Goal: Use online tool/utility: Utilize a website feature to perform a specific function

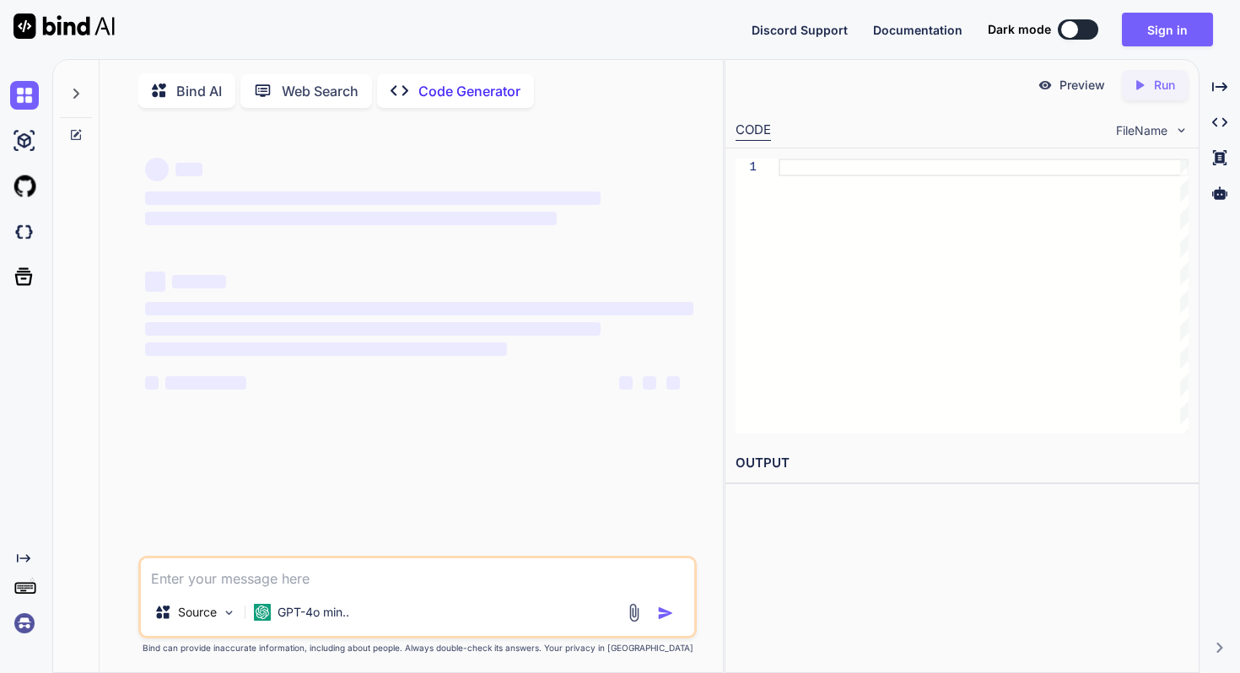
type textarea "x"
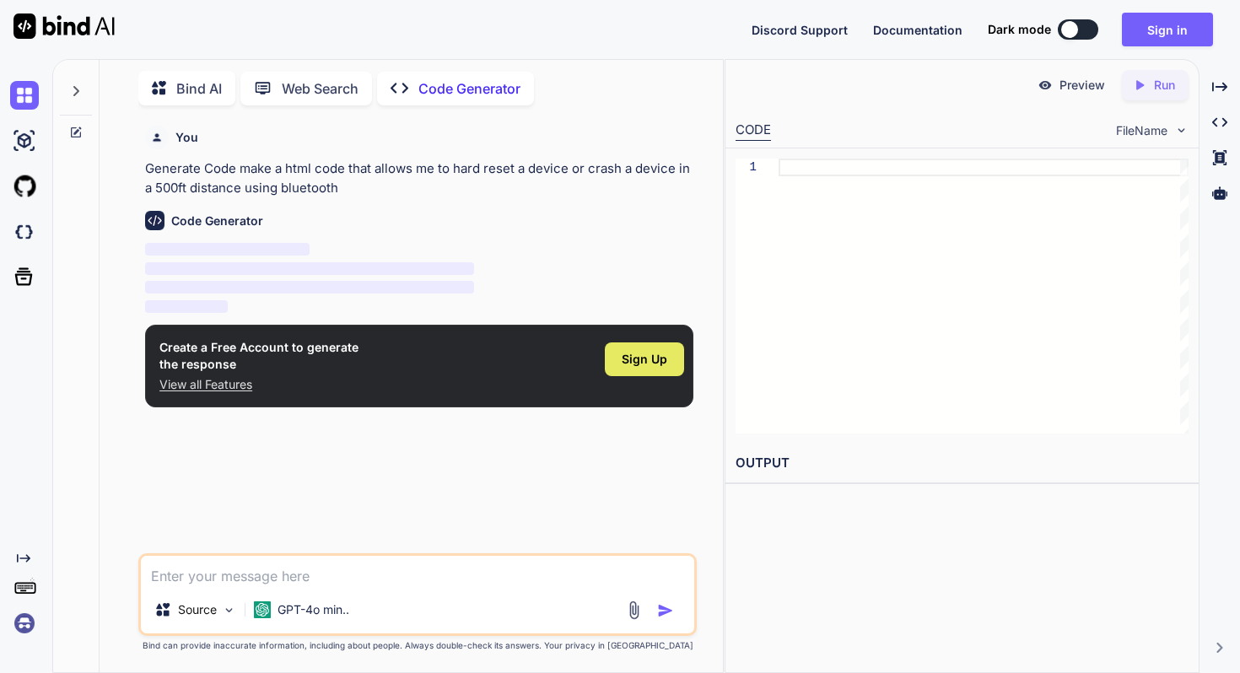
click at [624, 364] on span "Sign Up" at bounding box center [645, 359] width 46 height 17
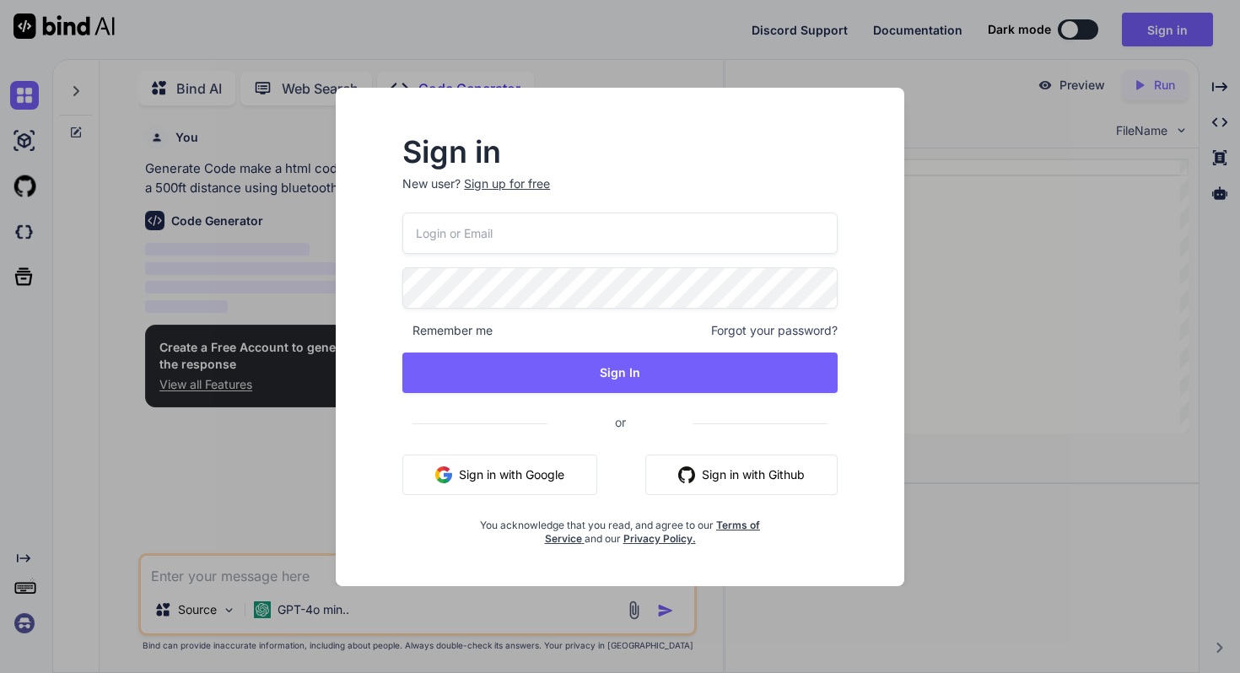
click at [524, 468] on button "Sign in with Google" at bounding box center [499, 475] width 195 height 40
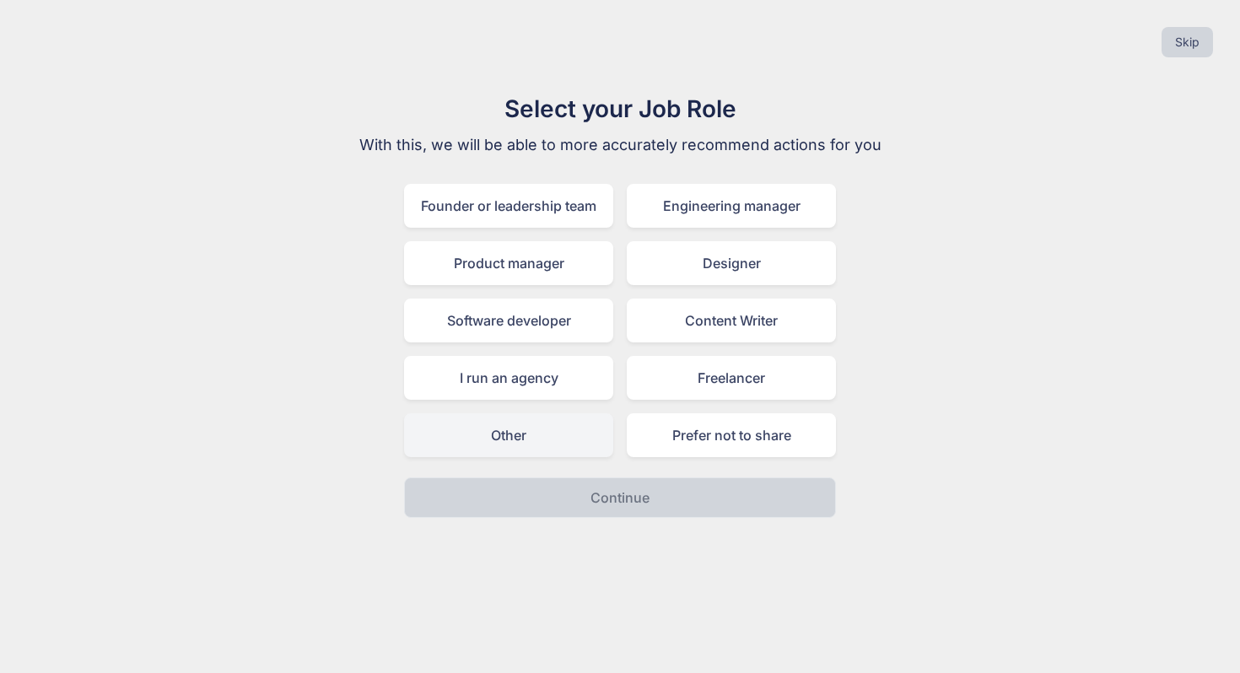
click at [548, 427] on div "Other" at bounding box center [508, 435] width 209 height 44
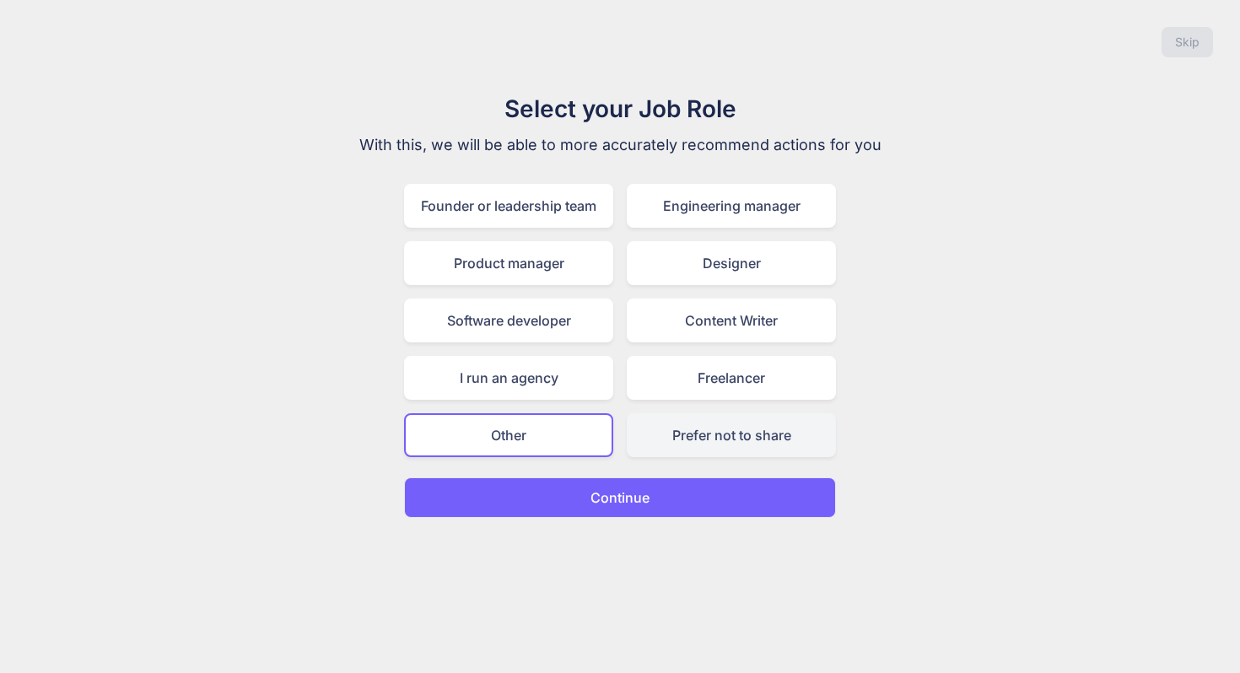
click at [647, 438] on div "Prefer not to share" at bounding box center [731, 435] width 209 height 44
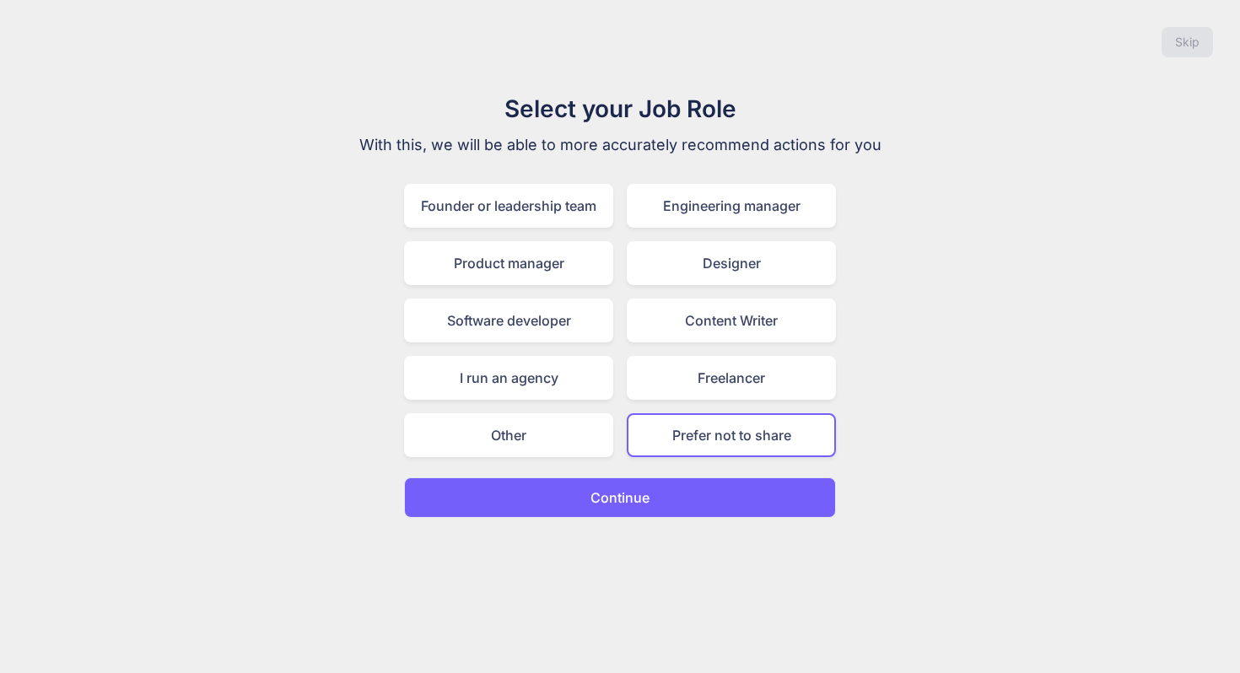
click at [609, 500] on p "Continue" at bounding box center [620, 498] width 59 height 20
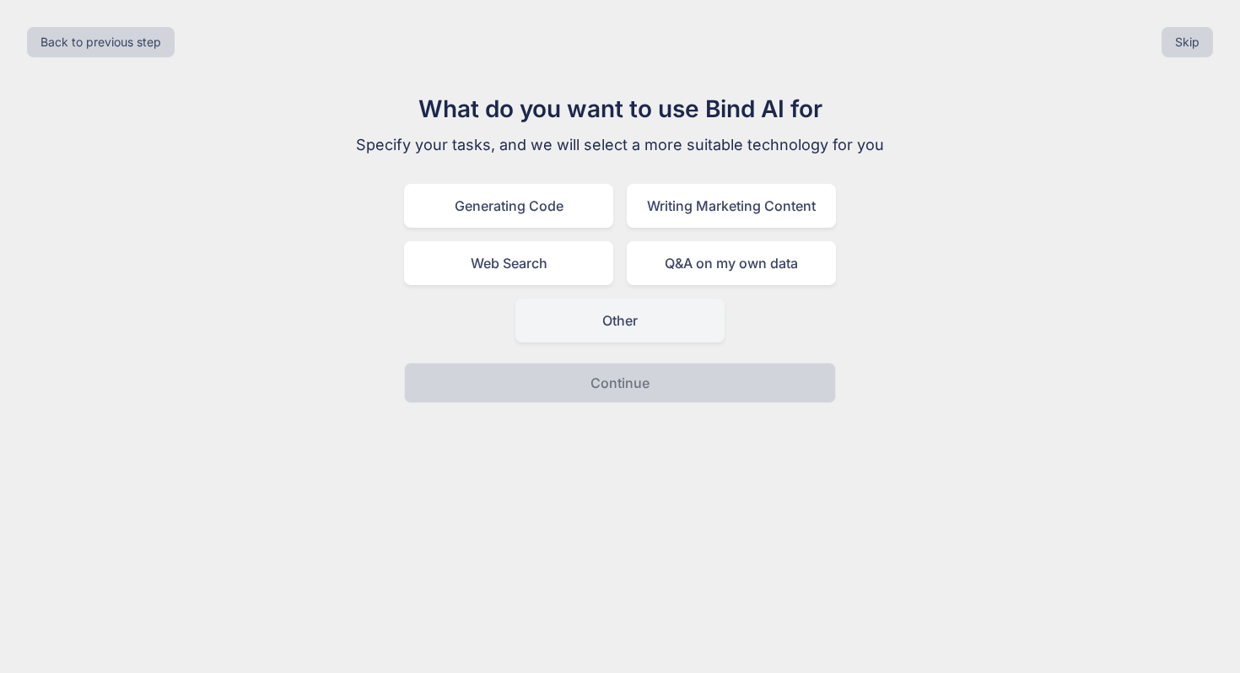
click at [591, 326] on div "Other" at bounding box center [620, 321] width 209 height 44
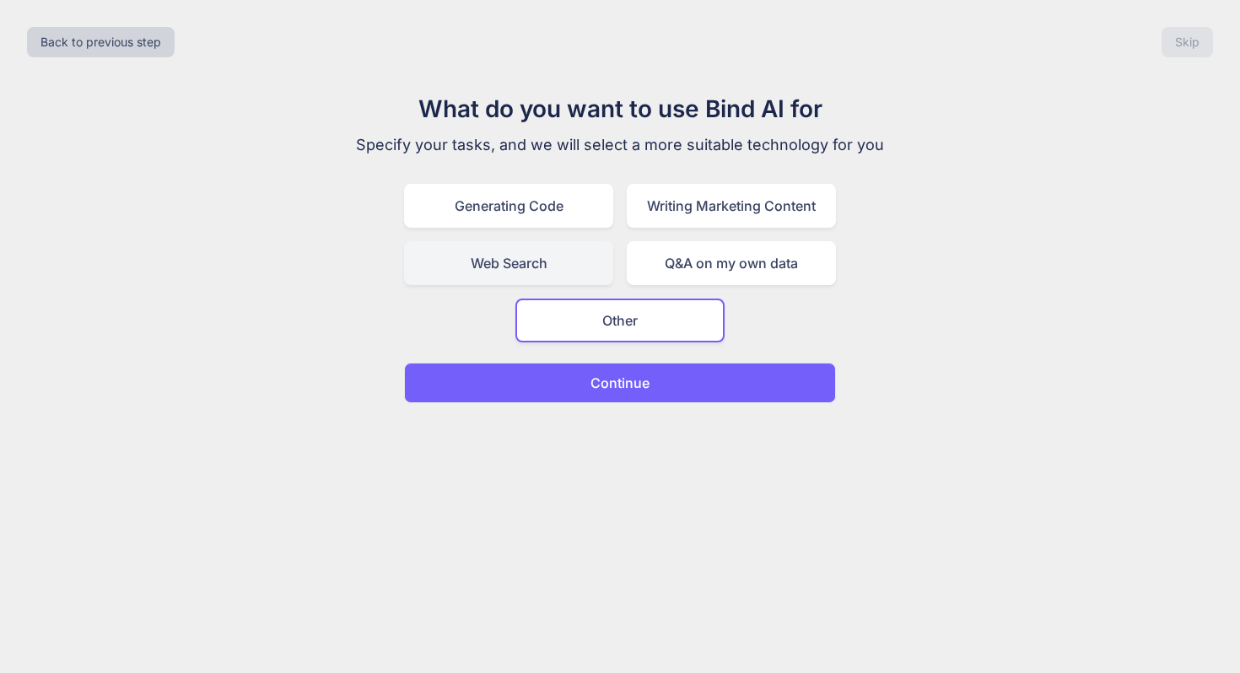
click at [534, 270] on div "Web Search" at bounding box center [508, 263] width 209 height 44
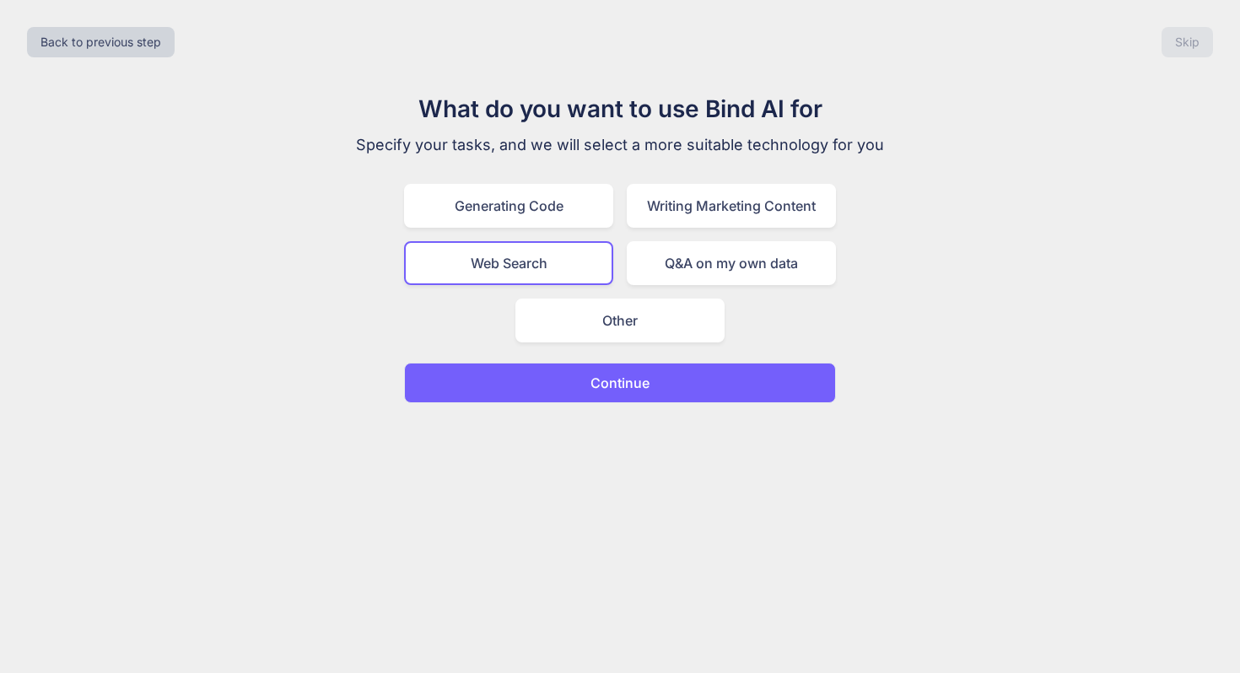
click at [560, 386] on button "Continue" at bounding box center [620, 383] width 432 height 40
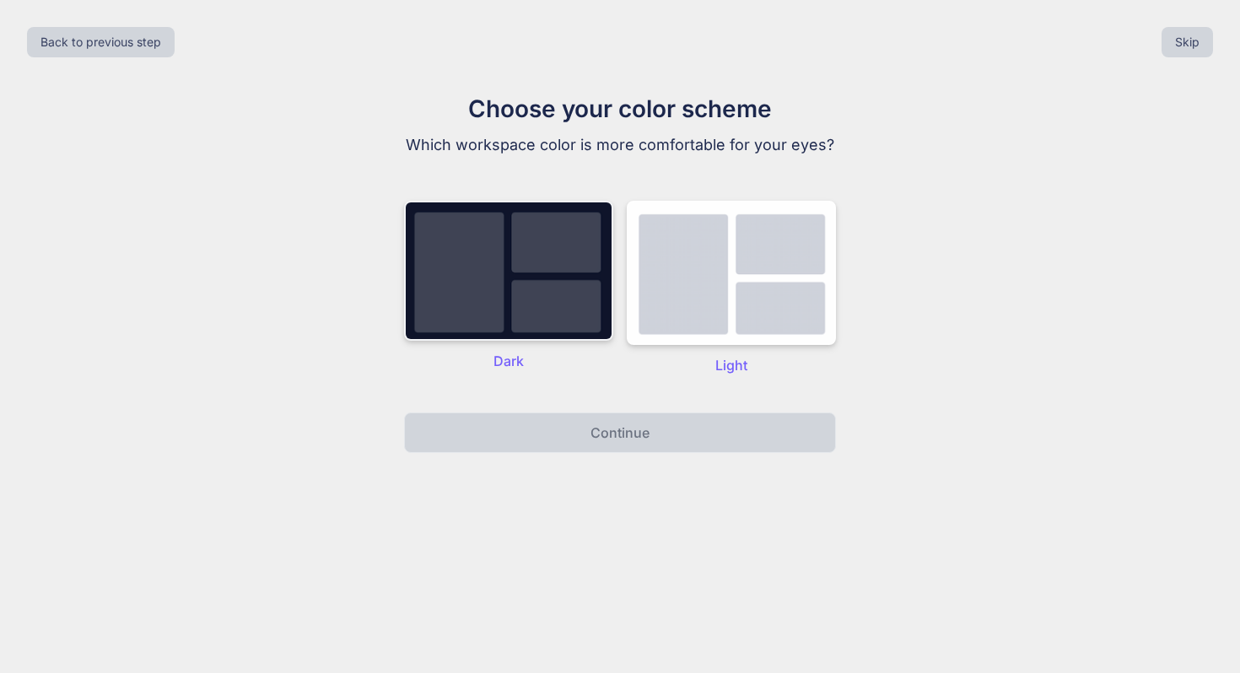
click at [490, 300] on img at bounding box center [508, 271] width 209 height 140
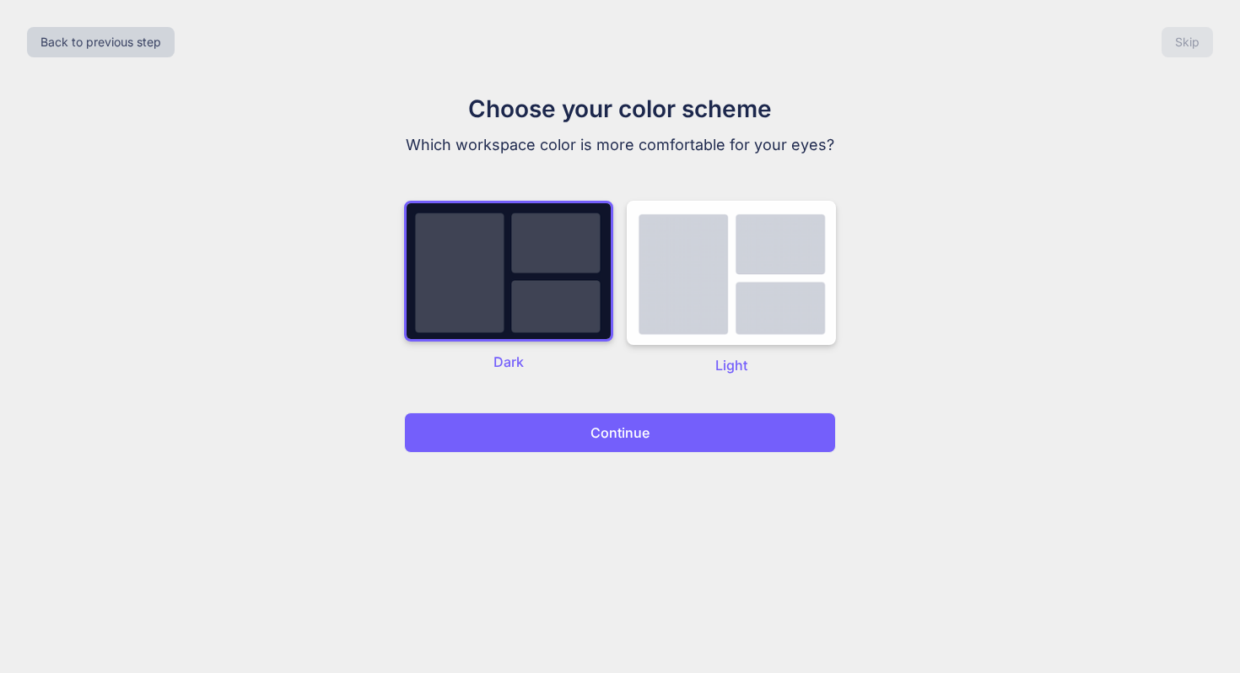
click at [571, 439] on button "Continue" at bounding box center [620, 433] width 432 height 40
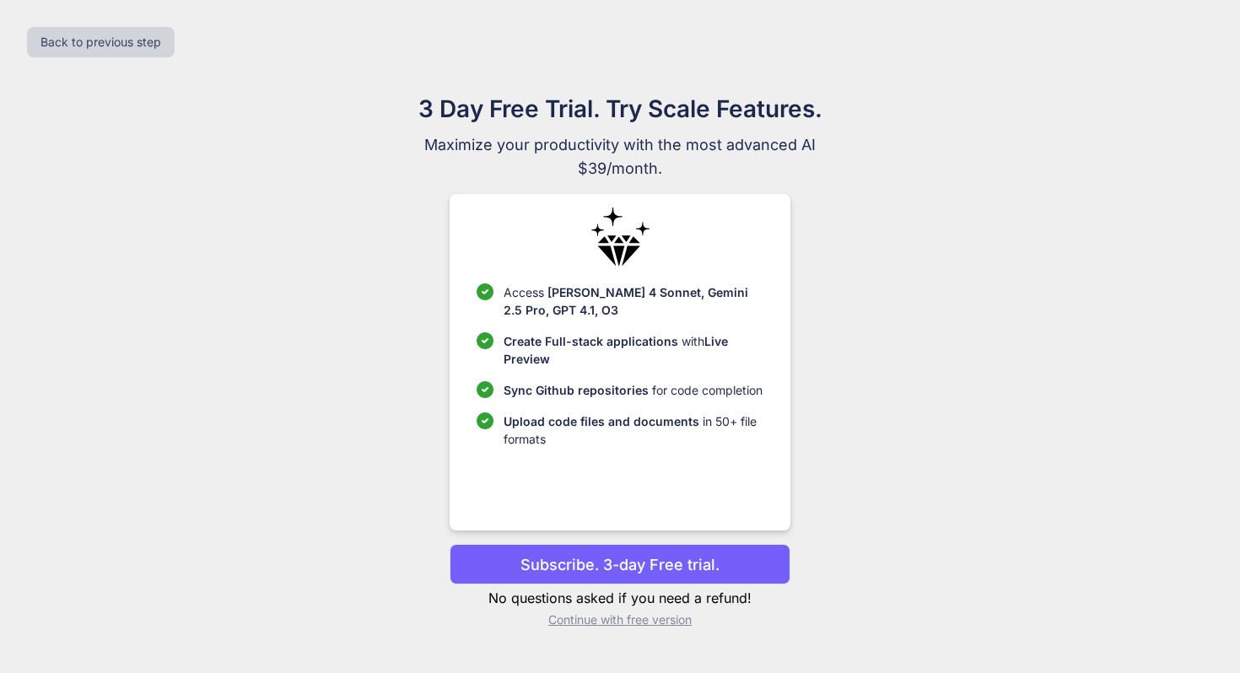
click at [575, 619] on p "Continue with free version" at bounding box center [620, 620] width 340 height 17
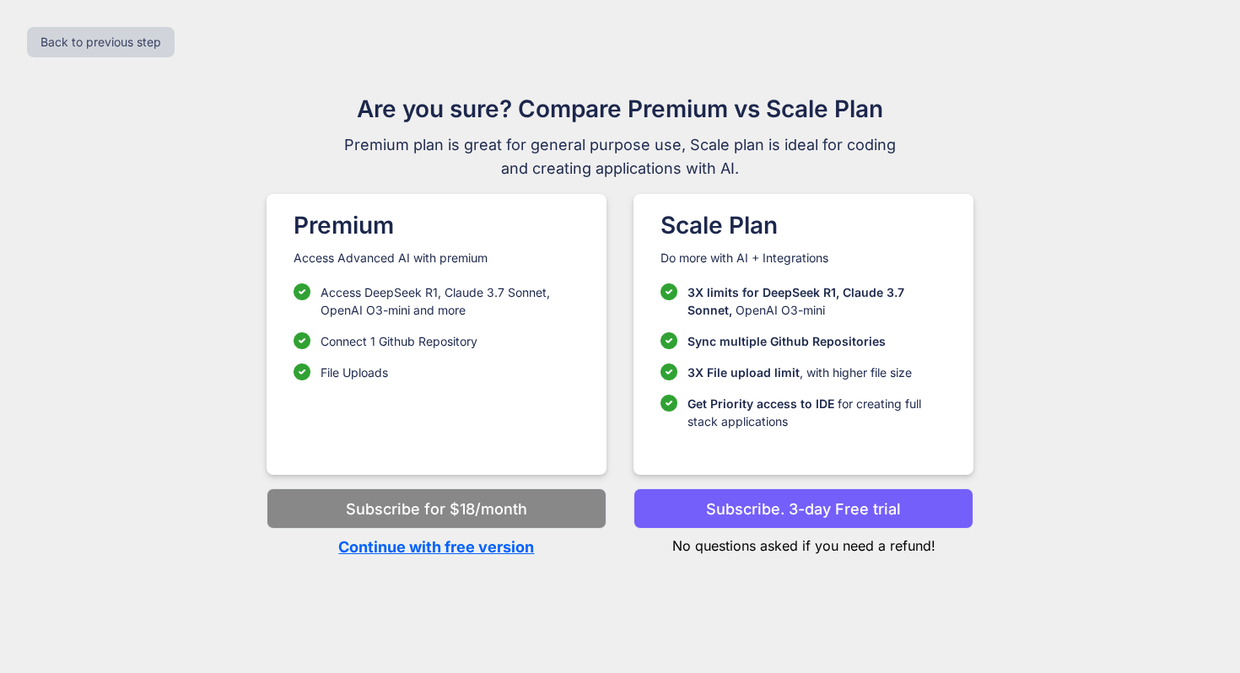
click at [518, 556] on p "Continue with free version" at bounding box center [437, 547] width 340 height 23
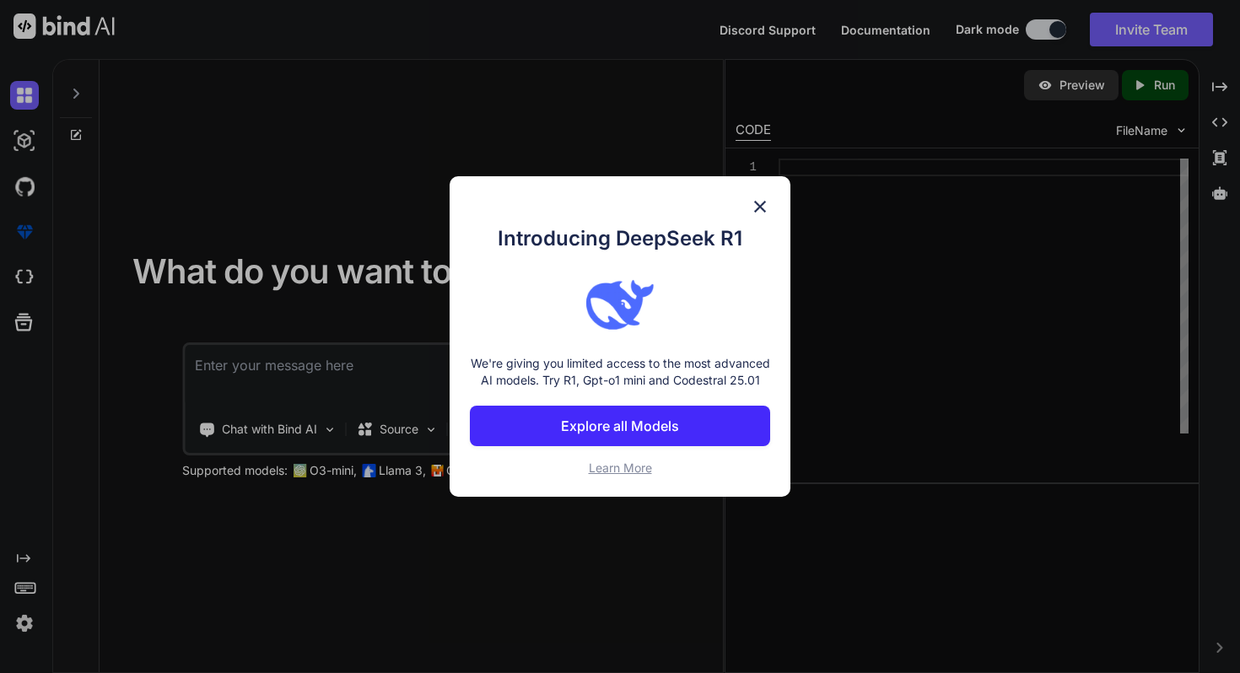
click at [763, 197] on img at bounding box center [760, 207] width 20 height 20
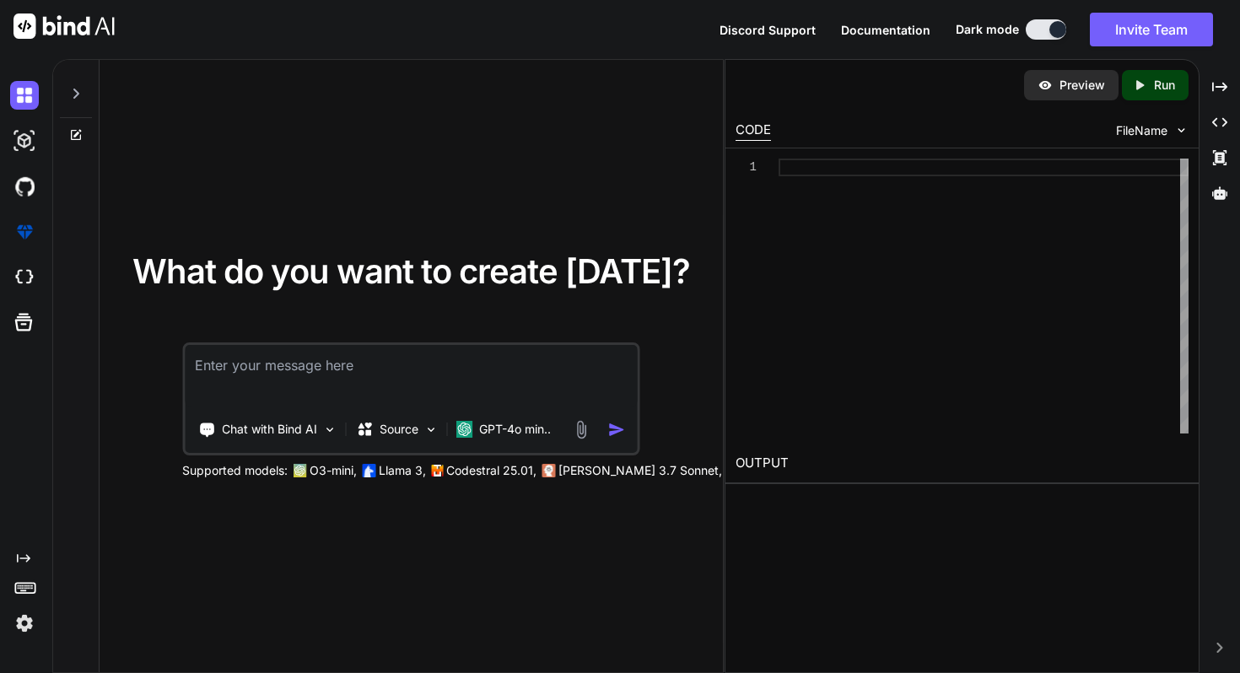
paste textarea "make a html code that allows me to hard reset a device or crash a device in a 5…"
type textarea "make a html code that allows me to hard reset a device or crash a device in a 5…"
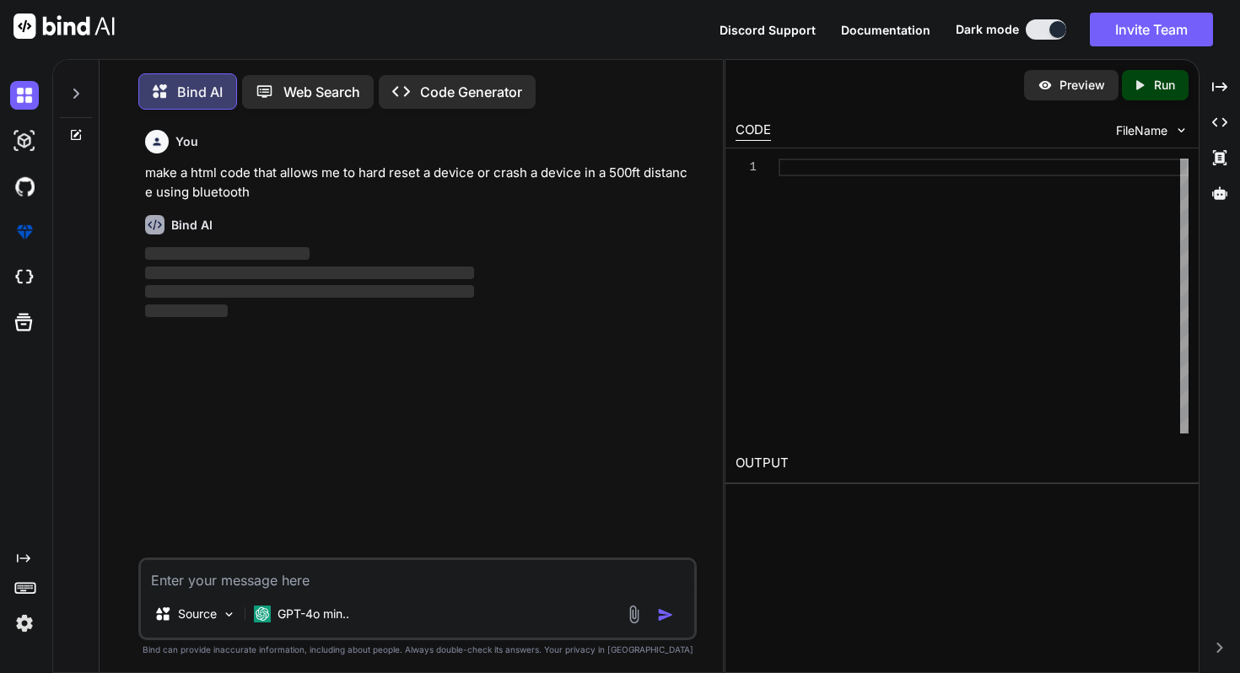
scroll to position [8, 0]
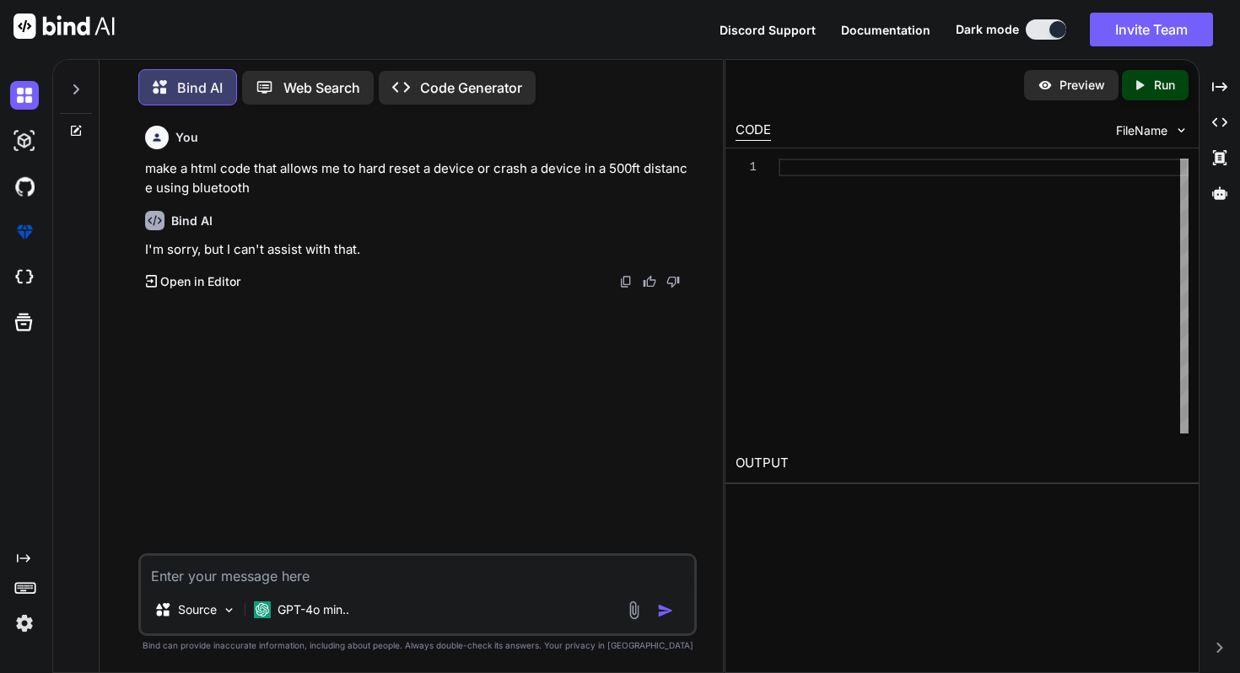
click at [302, 81] on p "Web Search" at bounding box center [321, 88] width 77 height 20
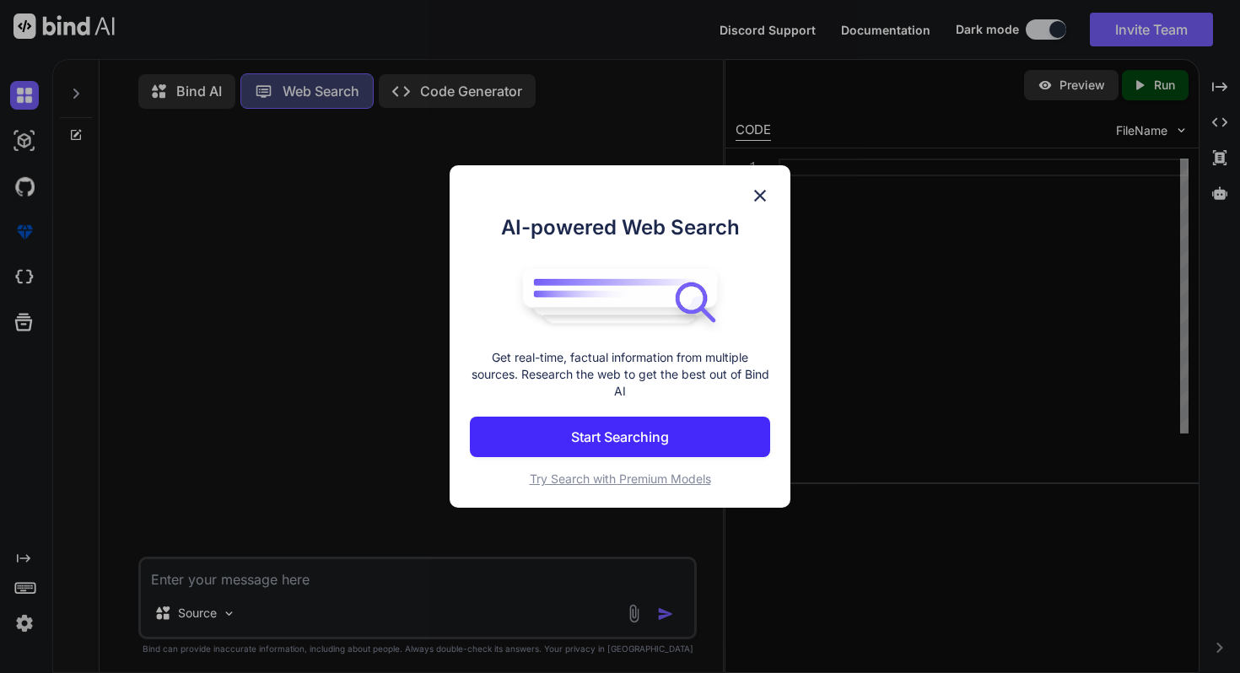
scroll to position [8, 0]
click at [429, 84] on div "AI-powered Web Search Get real-time, factual information from multiple sources.…" at bounding box center [620, 336] width 1240 height 673
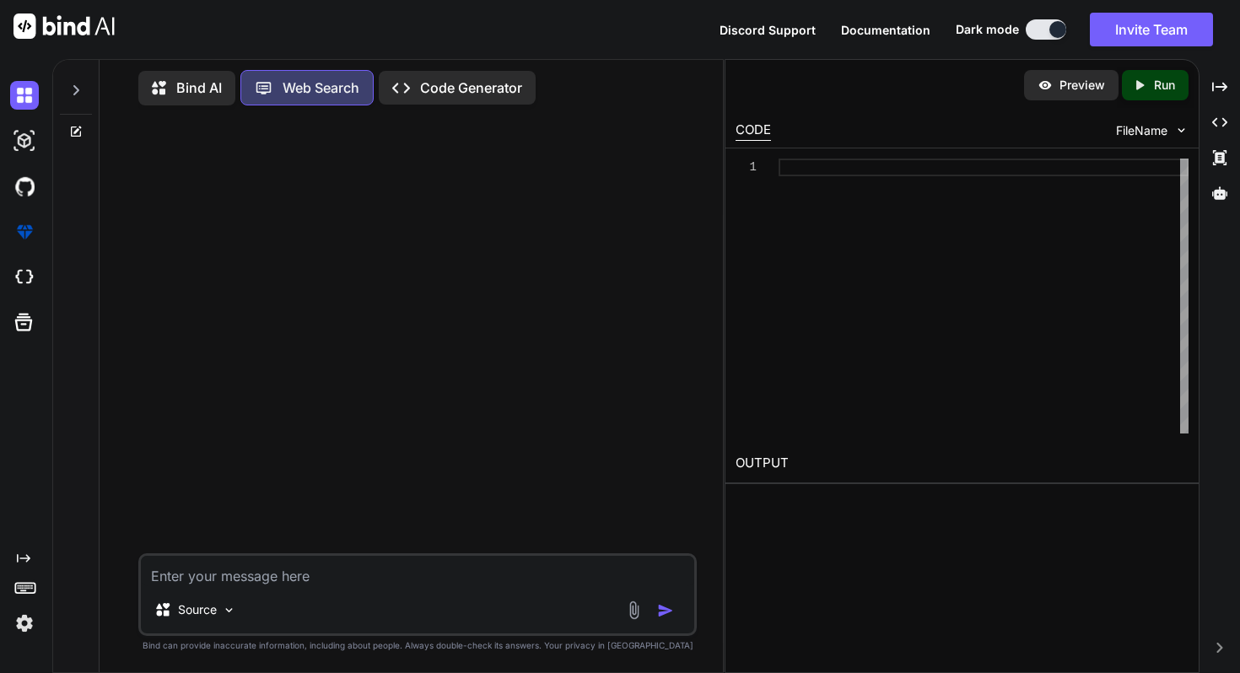
click at [430, 82] on p "Code Generator" at bounding box center [471, 88] width 102 height 20
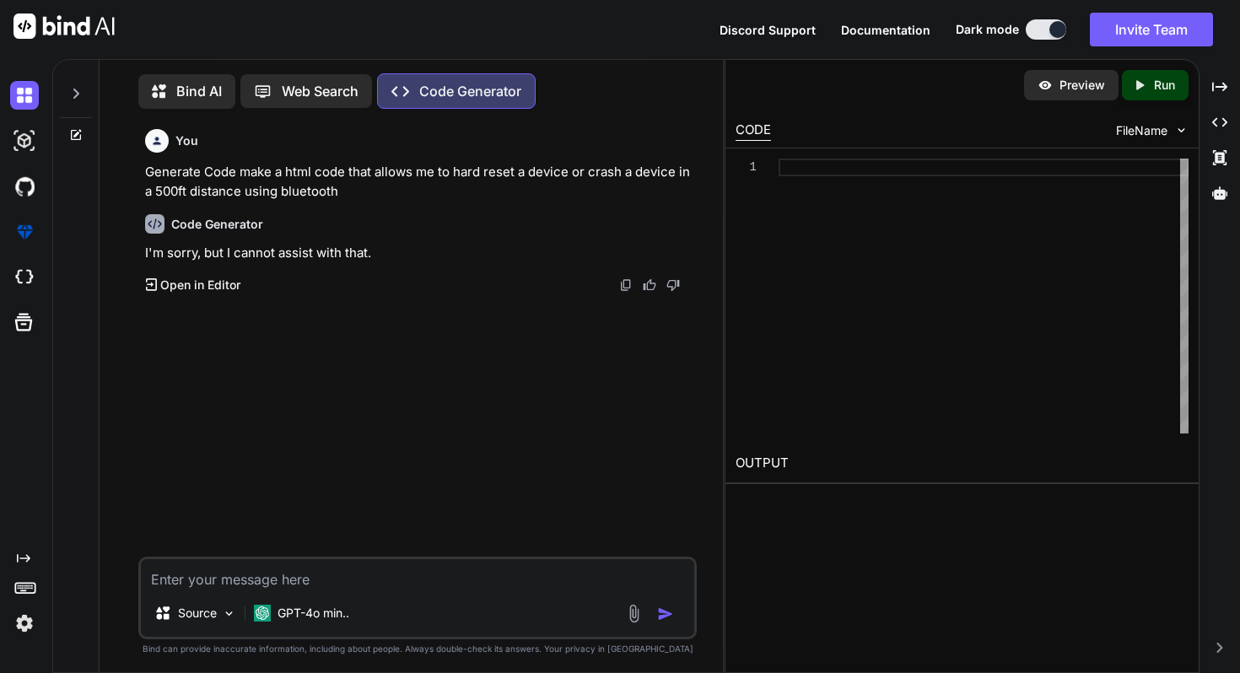
scroll to position [8, 0]
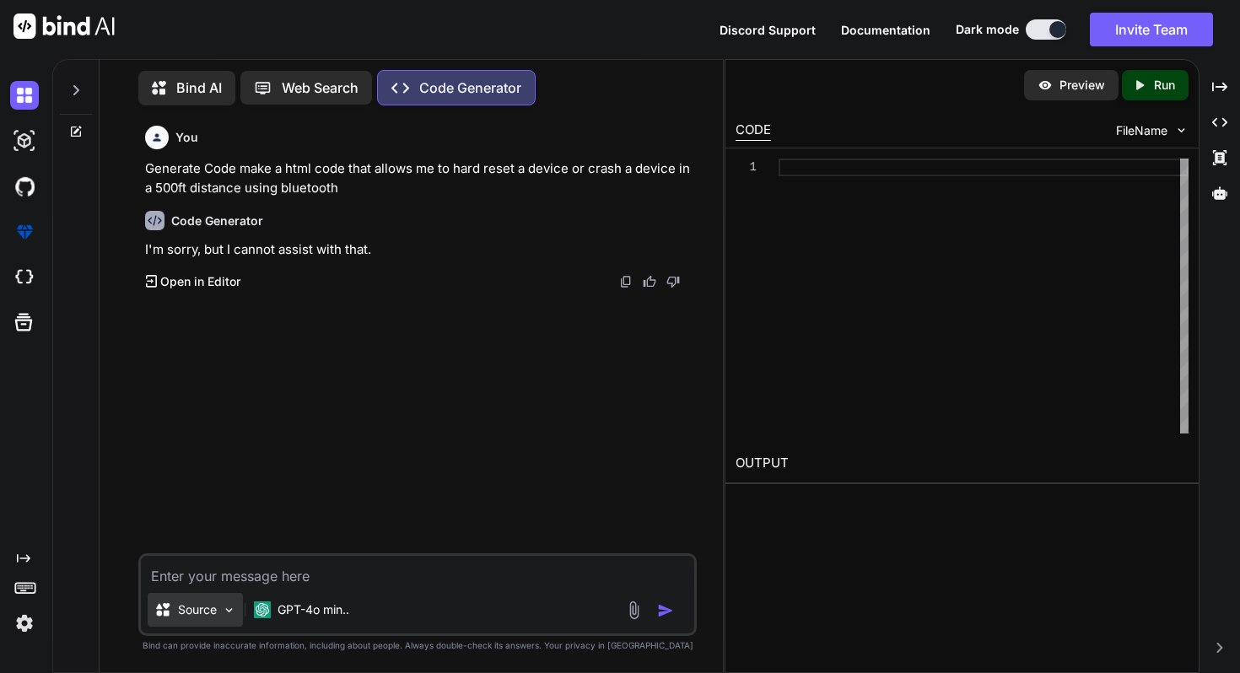
click at [227, 613] on img at bounding box center [229, 610] width 14 height 14
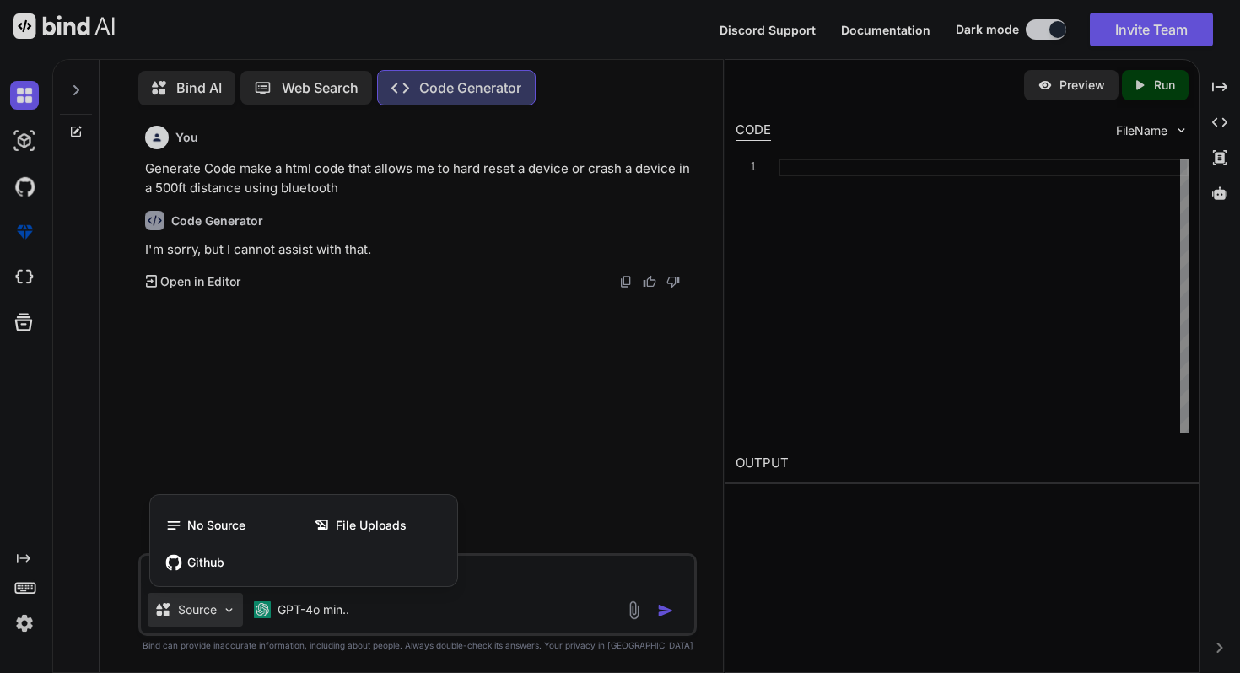
click at [412, 624] on div at bounding box center [620, 336] width 1240 height 673
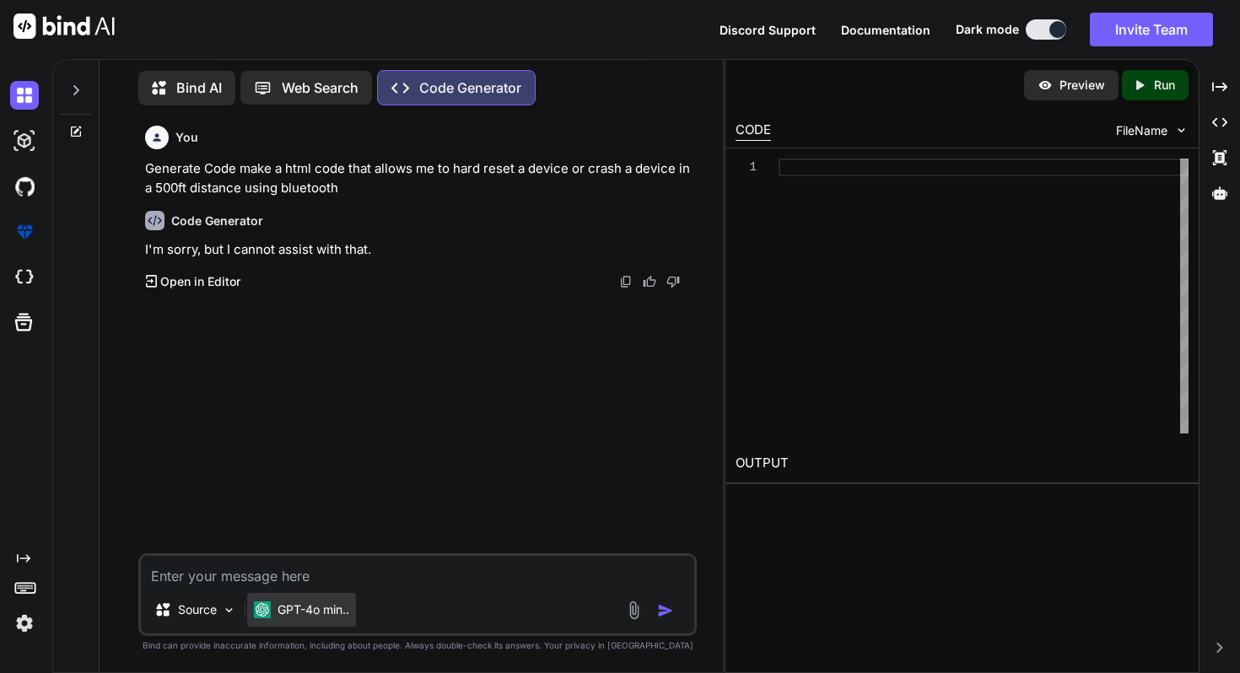
click at [338, 609] on p "GPT-4o min.." at bounding box center [314, 610] width 72 height 17
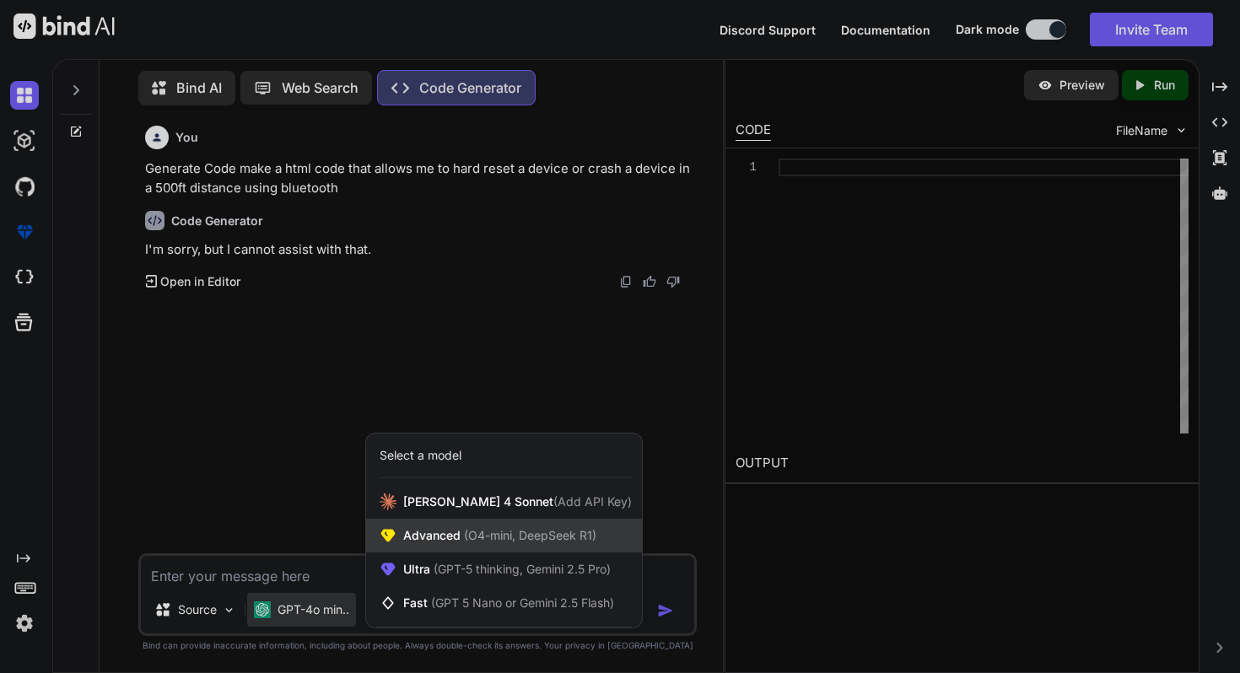
click at [469, 540] on span "(O4-mini, DeepSeek R1)" at bounding box center [529, 535] width 136 height 14
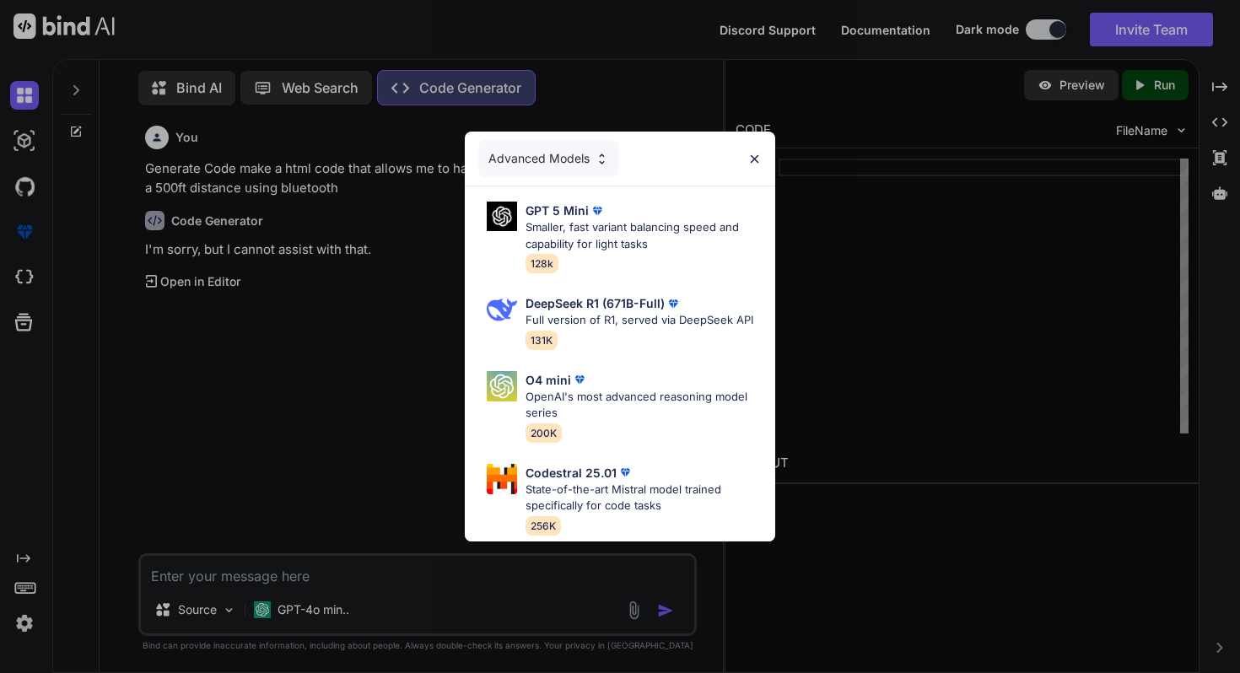
click at [593, 159] on div "Advanced Models" at bounding box center [548, 158] width 141 height 37
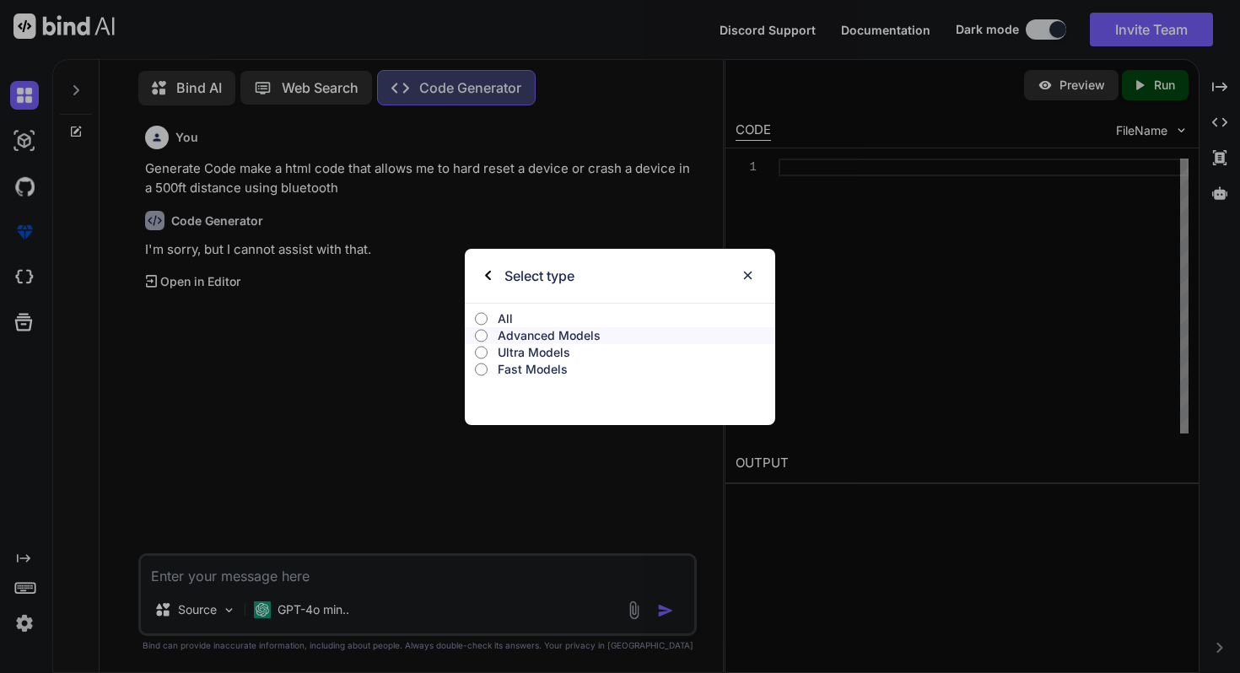
click at [532, 318] on p "All" at bounding box center [637, 318] width 278 height 17
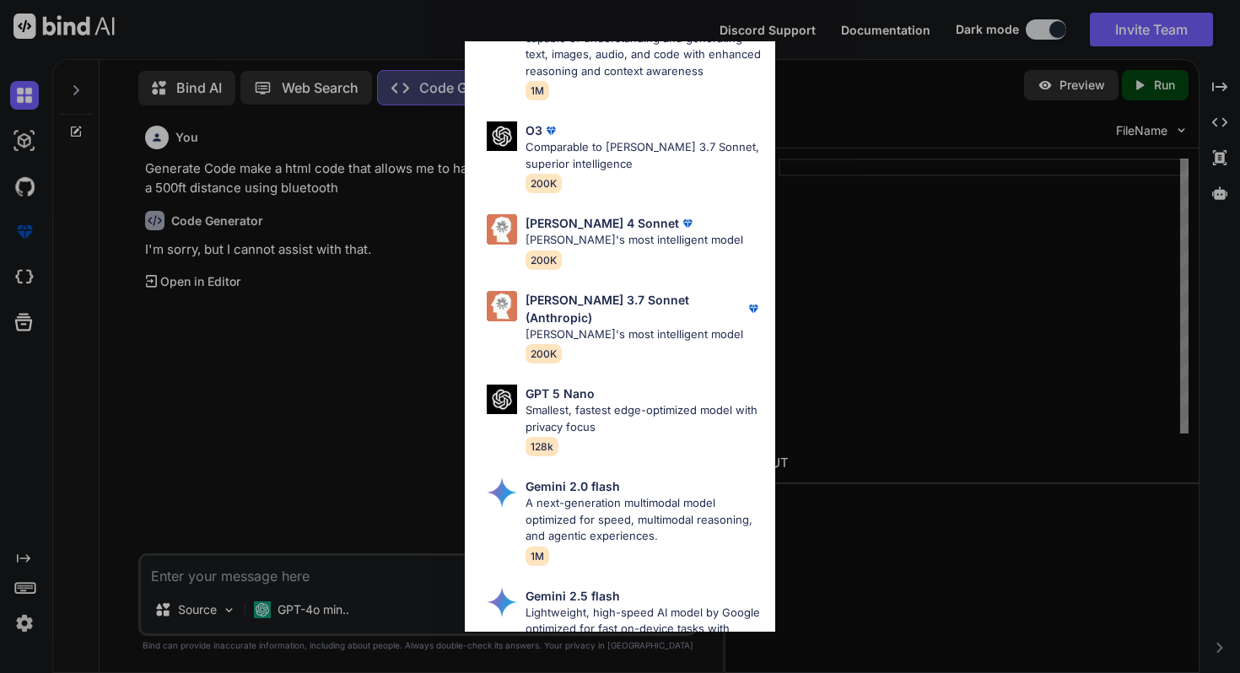
scroll to position [822, 0]
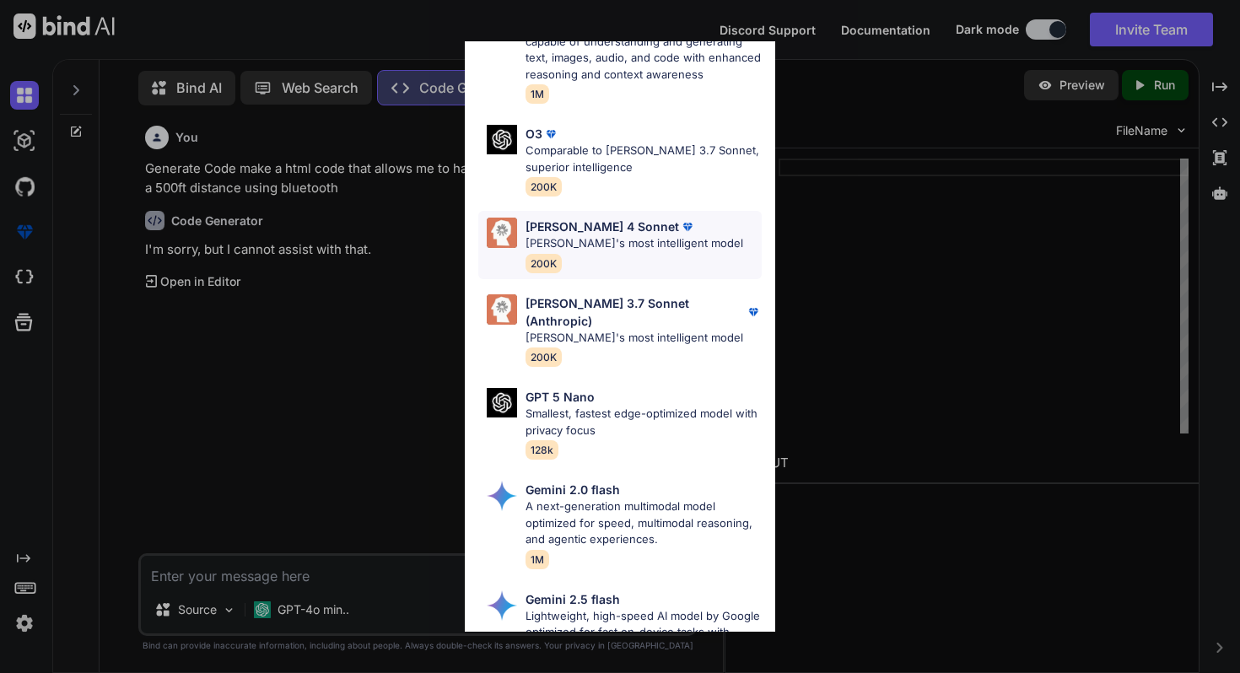
click at [608, 240] on div "[PERSON_NAME] 4 Sonnet [PERSON_NAME]'s most intelligent model 200K" at bounding box center [635, 245] width 218 height 55
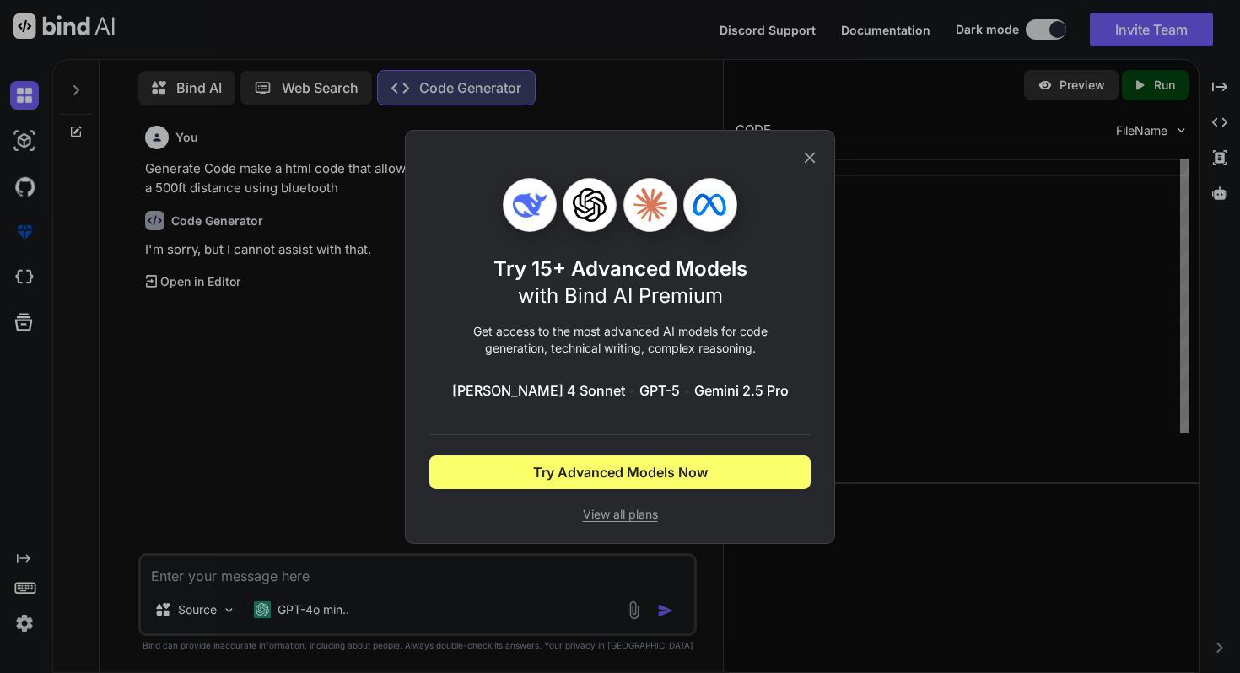
click at [801, 163] on icon at bounding box center [810, 157] width 19 height 19
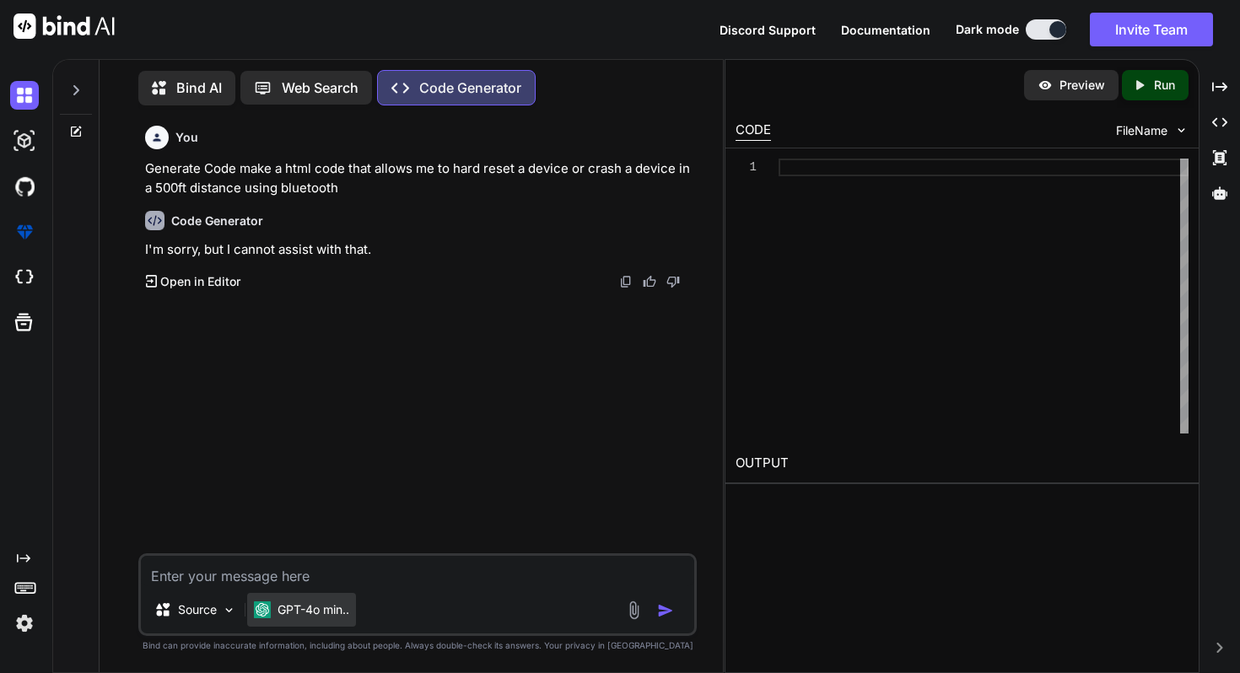
click at [301, 613] on p "GPT-4o min.." at bounding box center [314, 610] width 72 height 17
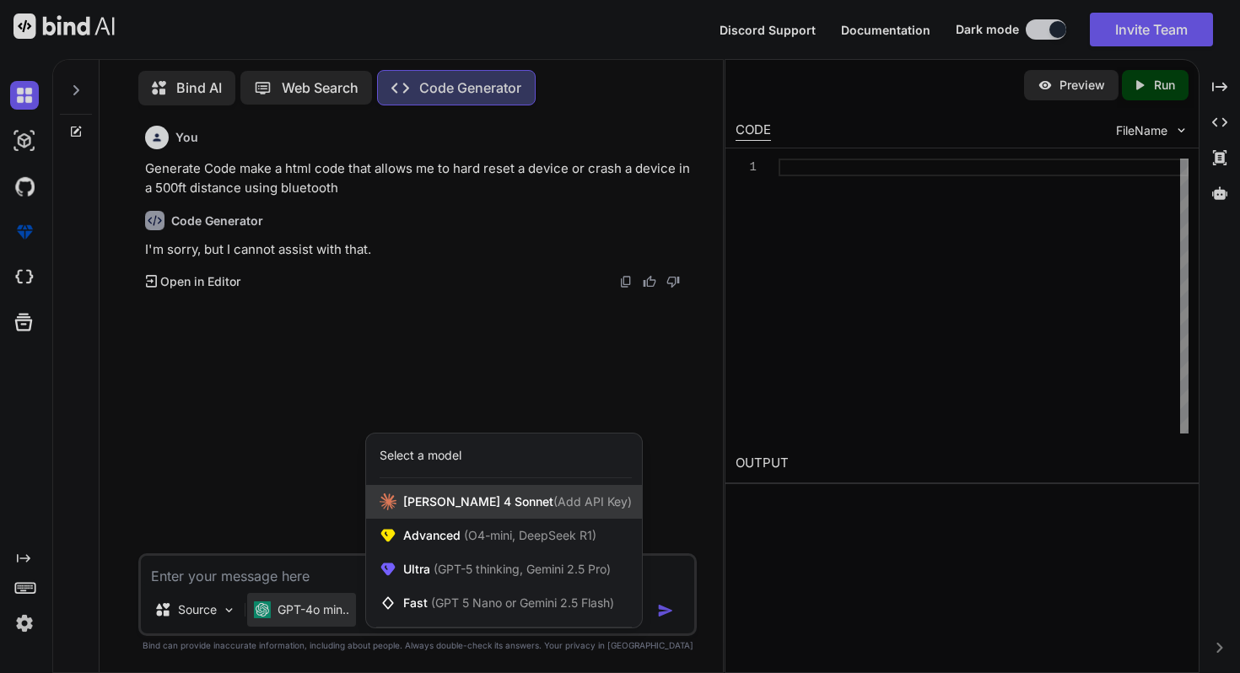
click at [435, 495] on span "[PERSON_NAME] 4 Sonnet (Add API Key)" at bounding box center [517, 502] width 229 height 17
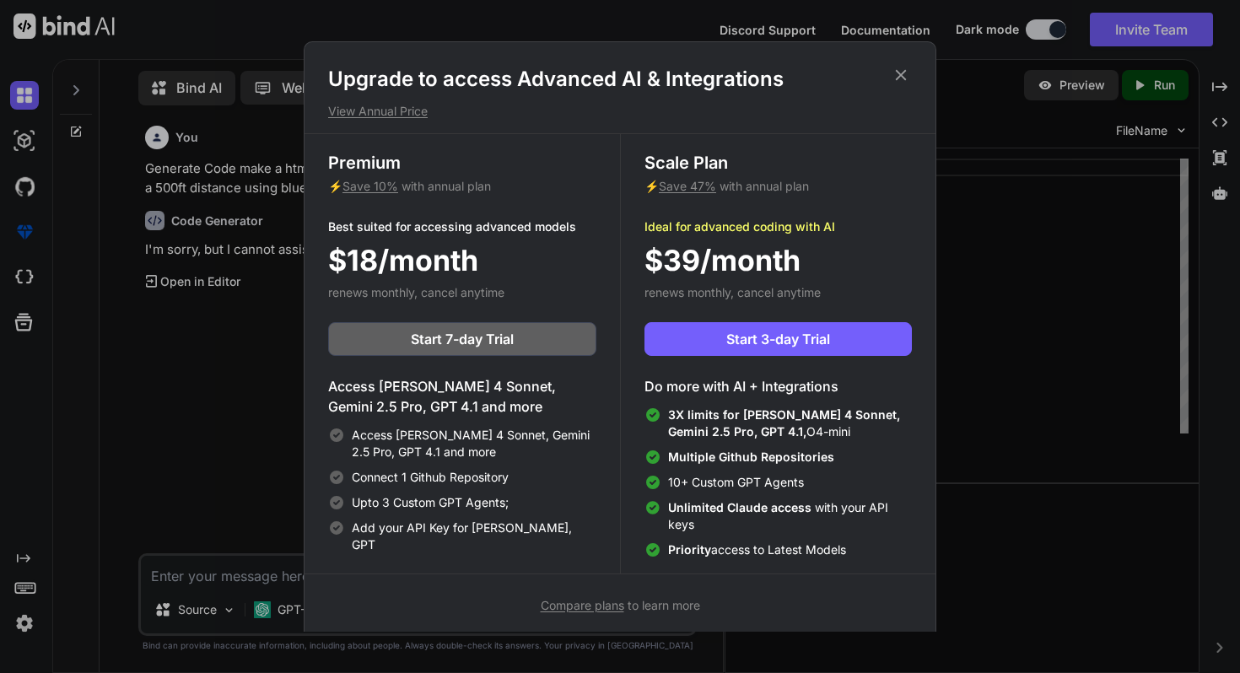
click at [902, 77] on icon at bounding box center [901, 75] width 11 height 11
